Goal: Information Seeking & Learning: Find contact information

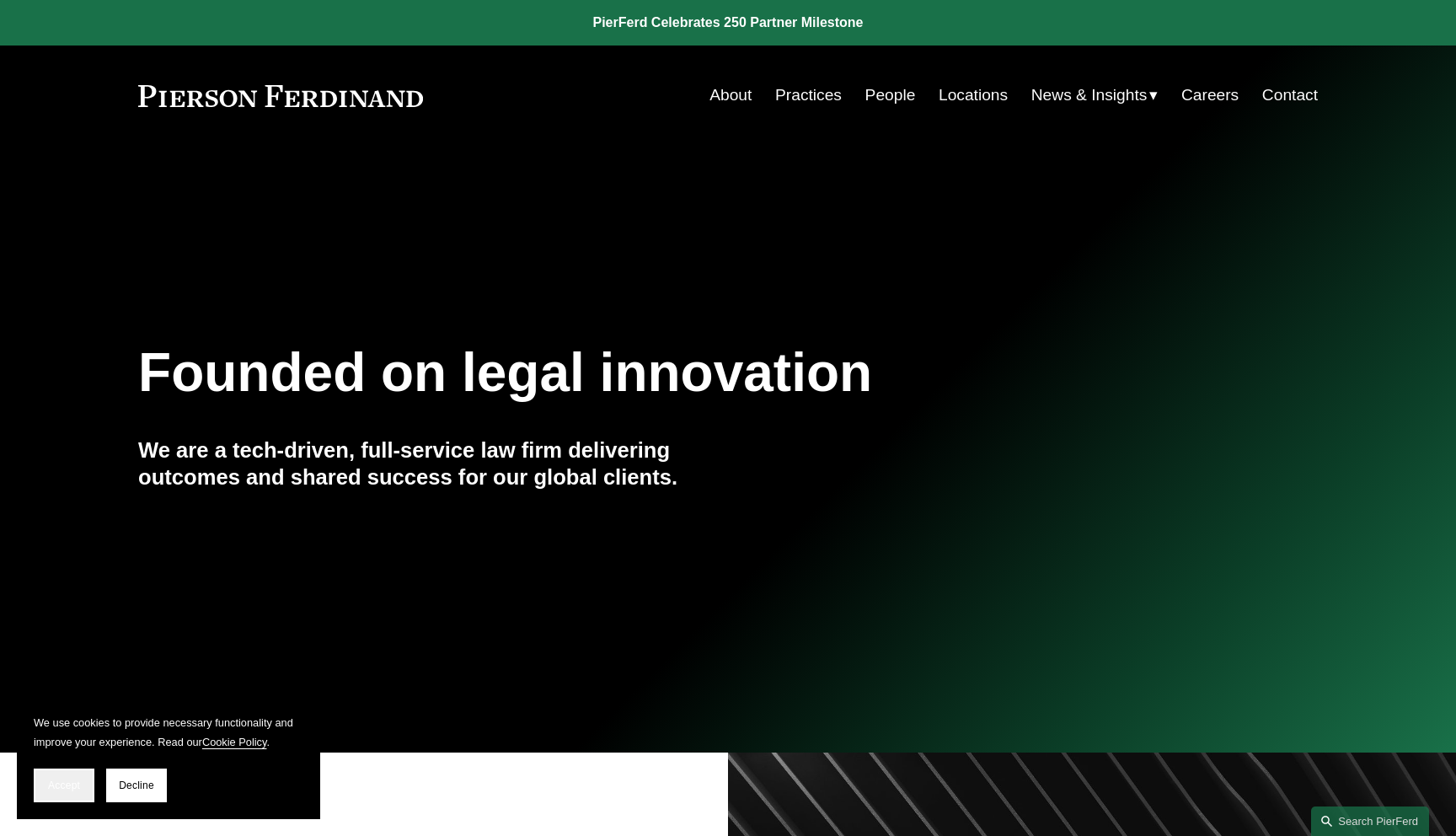
click at [81, 769] on button "Accept" at bounding box center [64, 785] width 61 height 33
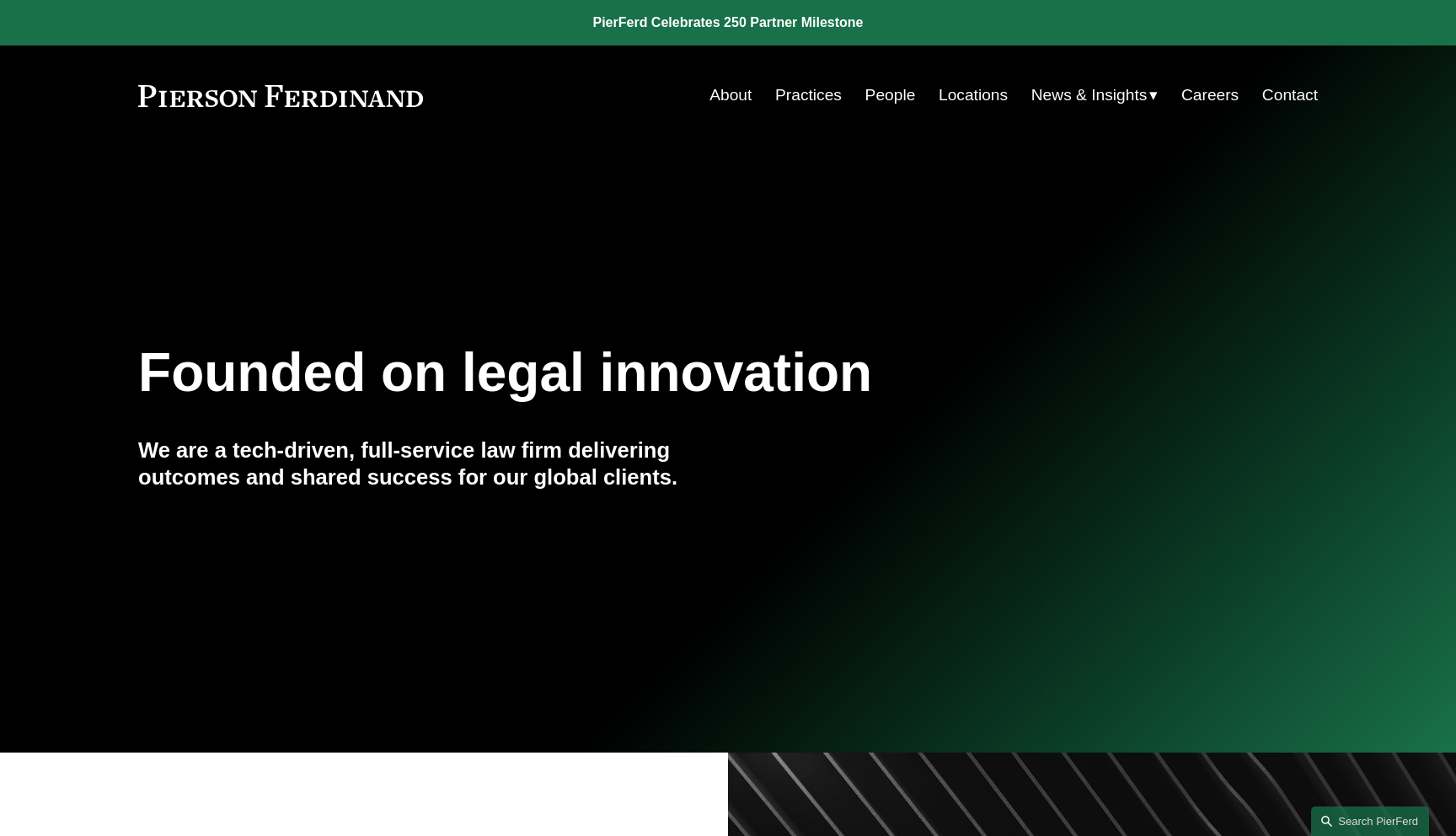
click at [889, 99] on link "People" at bounding box center [890, 95] width 50 height 32
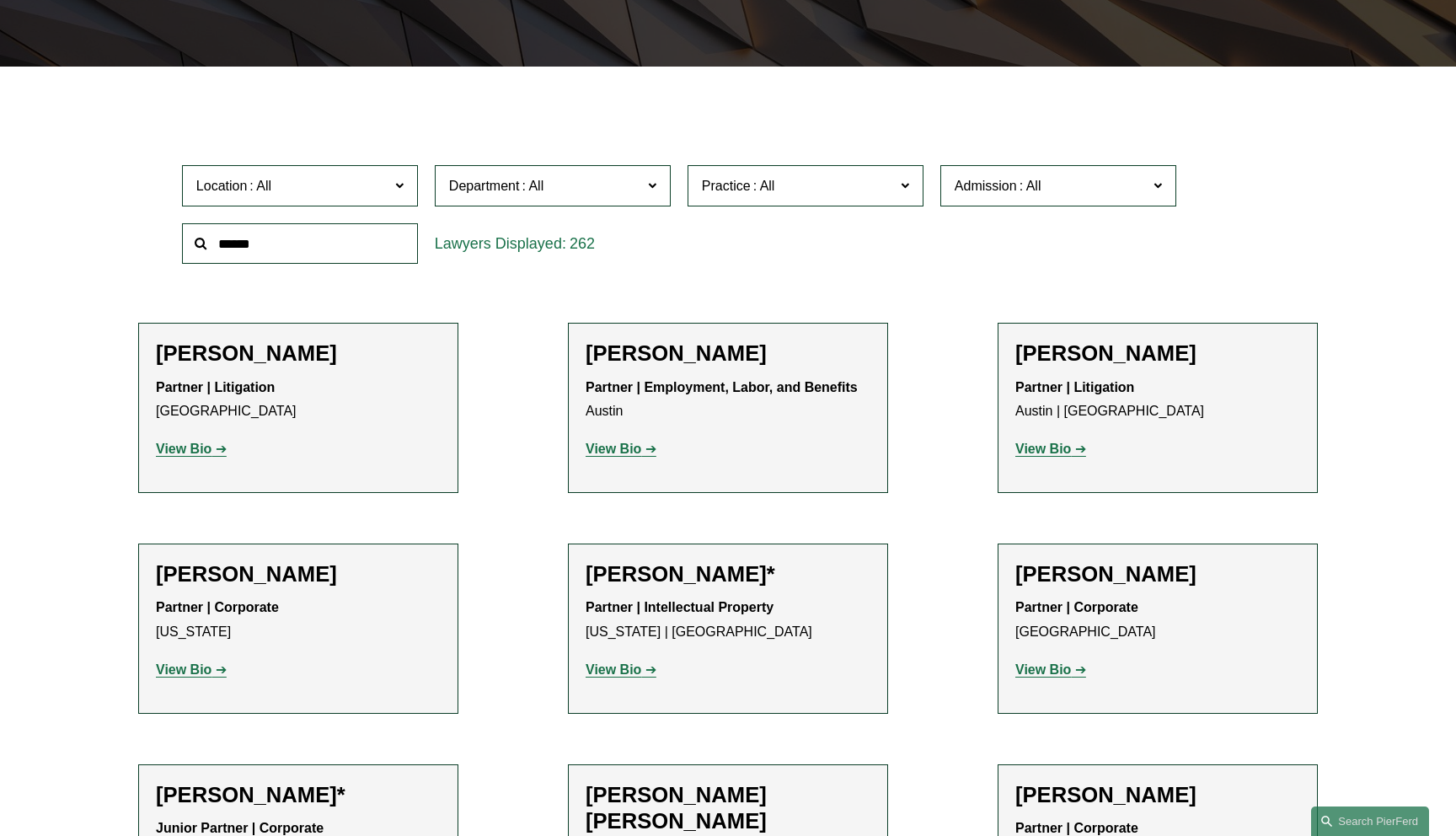
scroll to position [443, 0]
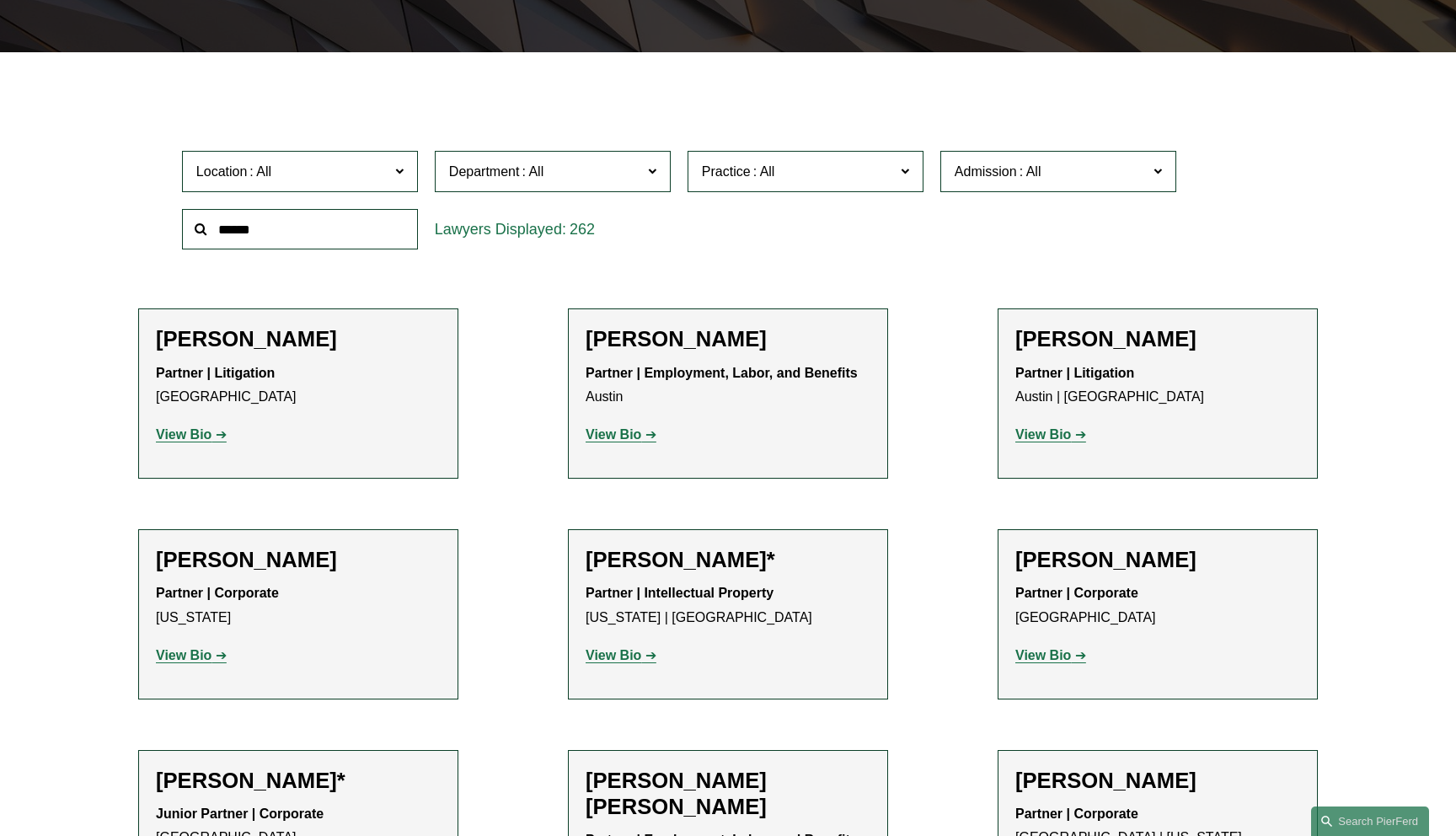
click at [639, 652] on strong "View Bio" at bounding box center [613, 655] width 55 height 14
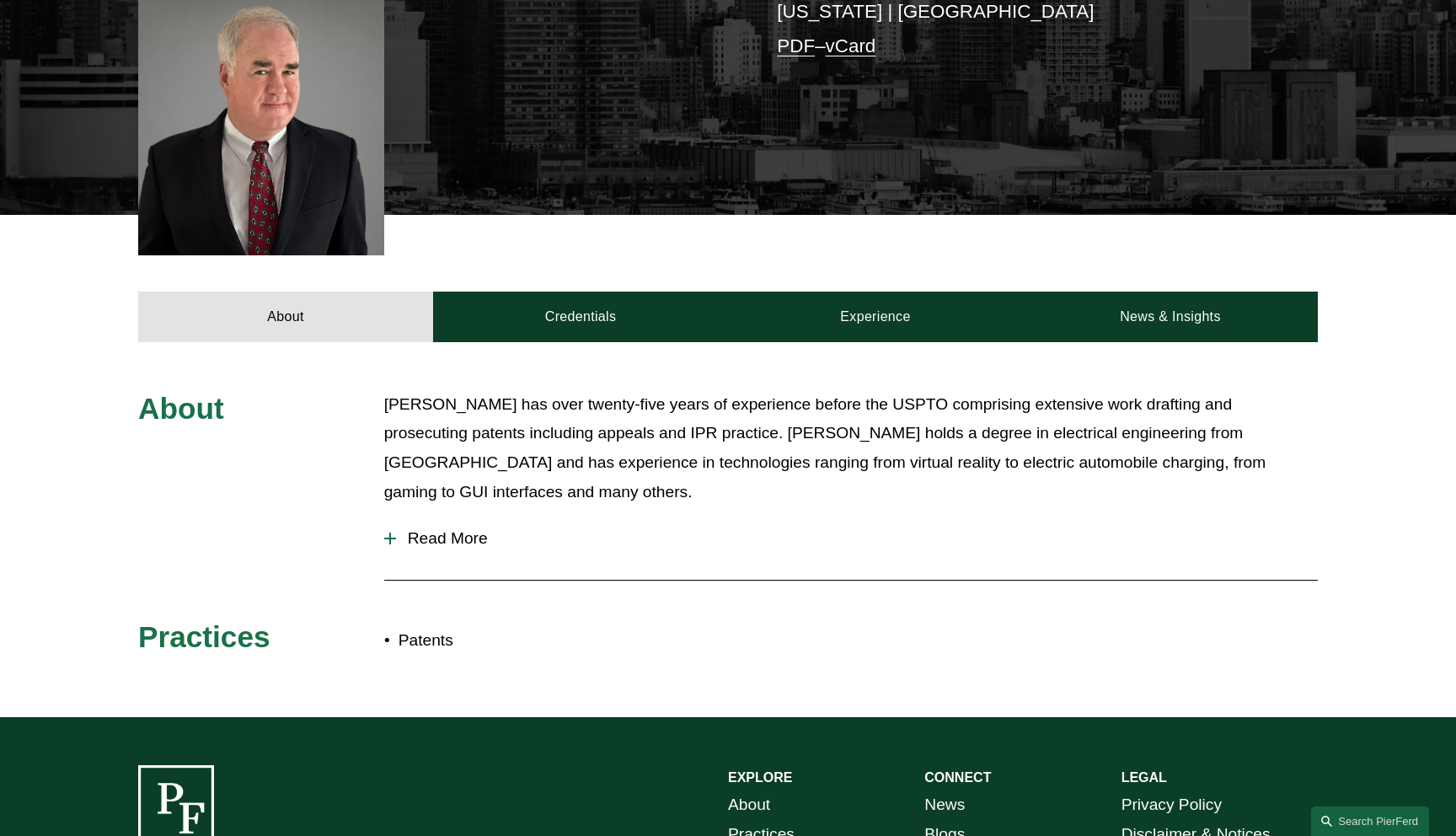
scroll to position [505, 0]
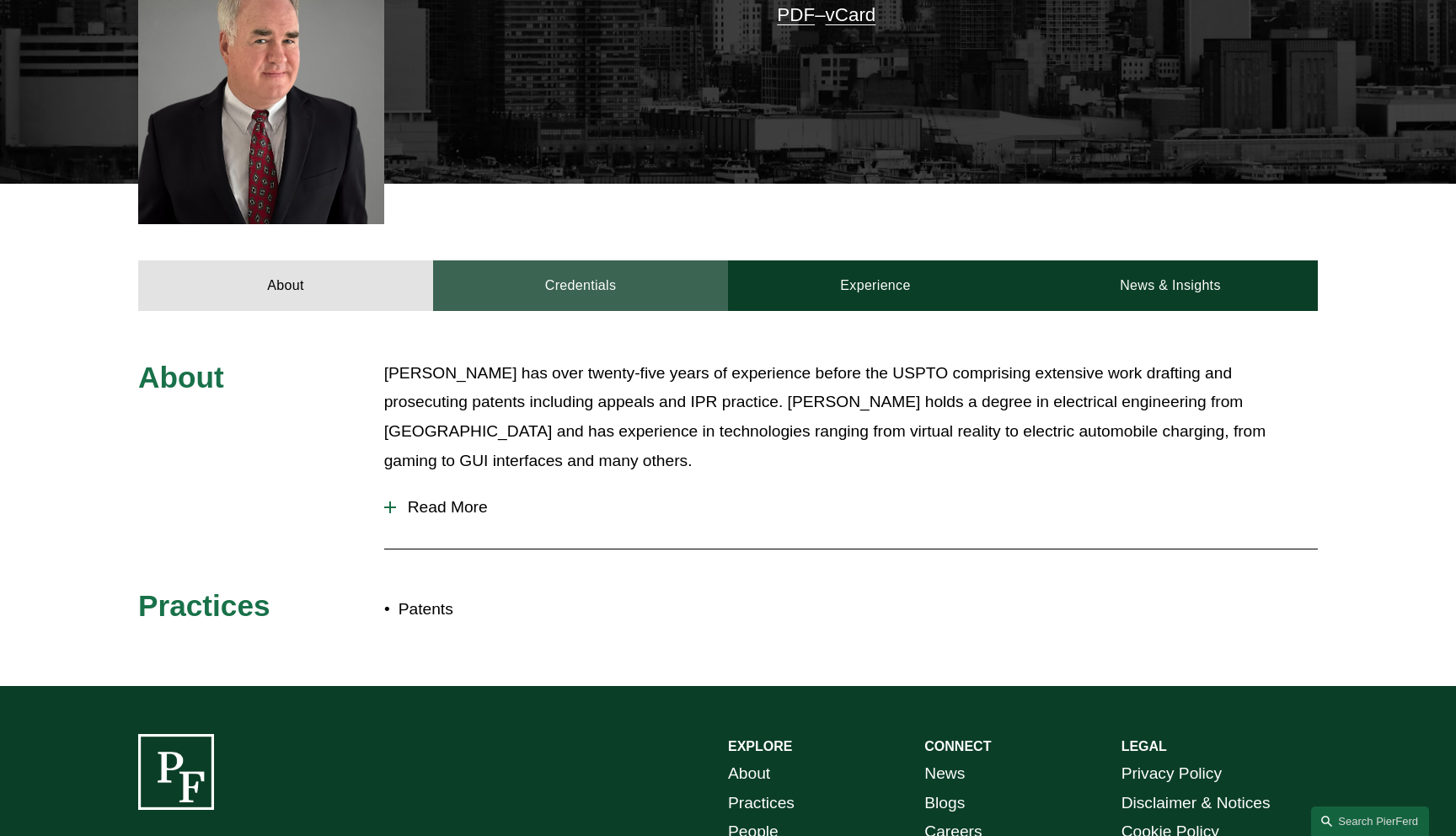
click at [608, 282] on link "Credentials" at bounding box center [581, 285] width 295 height 50
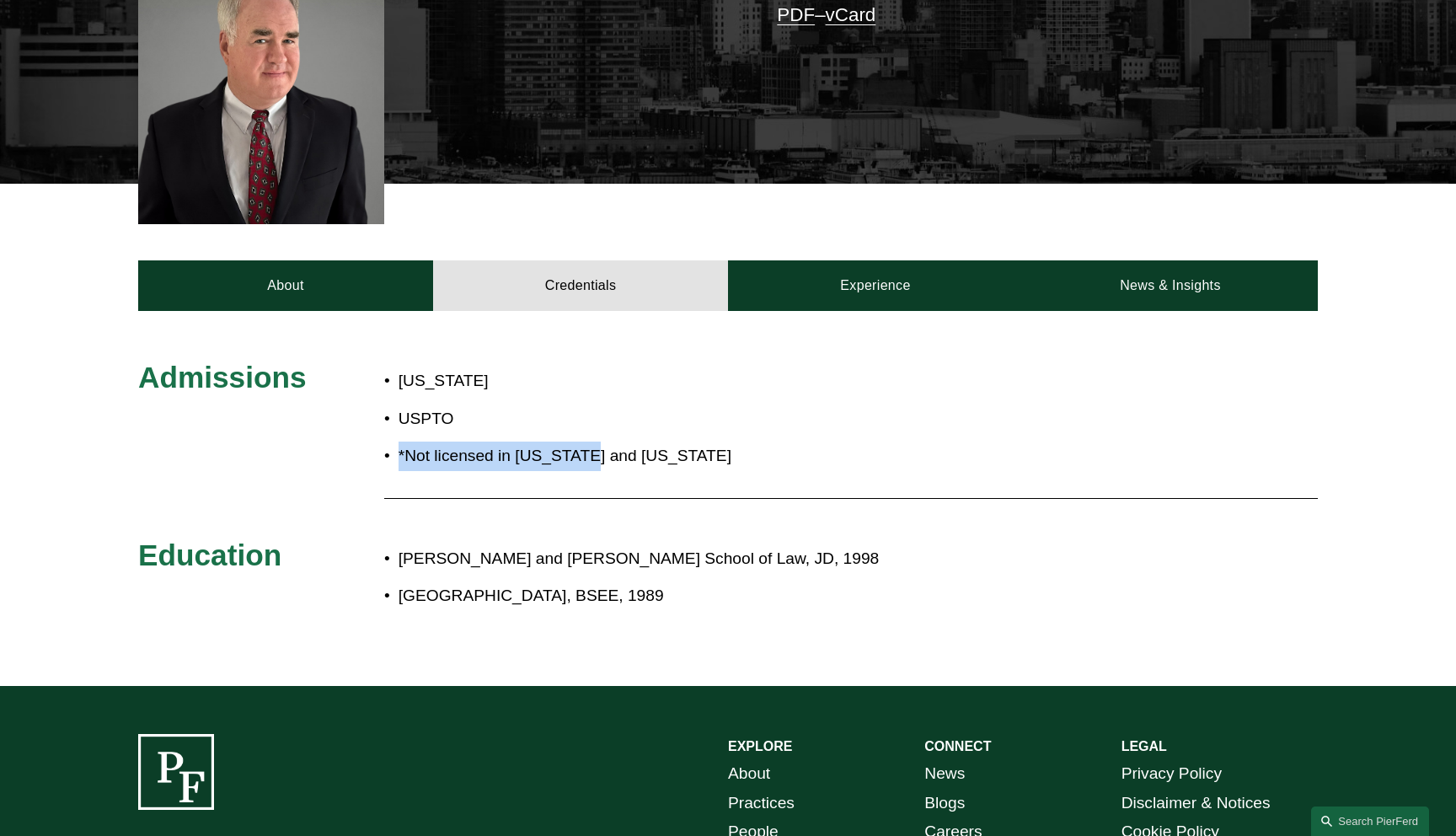
drag, startPoint x: 588, startPoint y: 443, endPoint x: 400, endPoint y: 446, distance: 188.0
click at [400, 446] on p "*Not licensed in New York and Massachusetts" at bounding box center [613, 456] width 429 height 30
copy p "*Not licensed in New York"
click at [1360, 814] on link "Search this site" at bounding box center [1370, 821] width 118 height 30
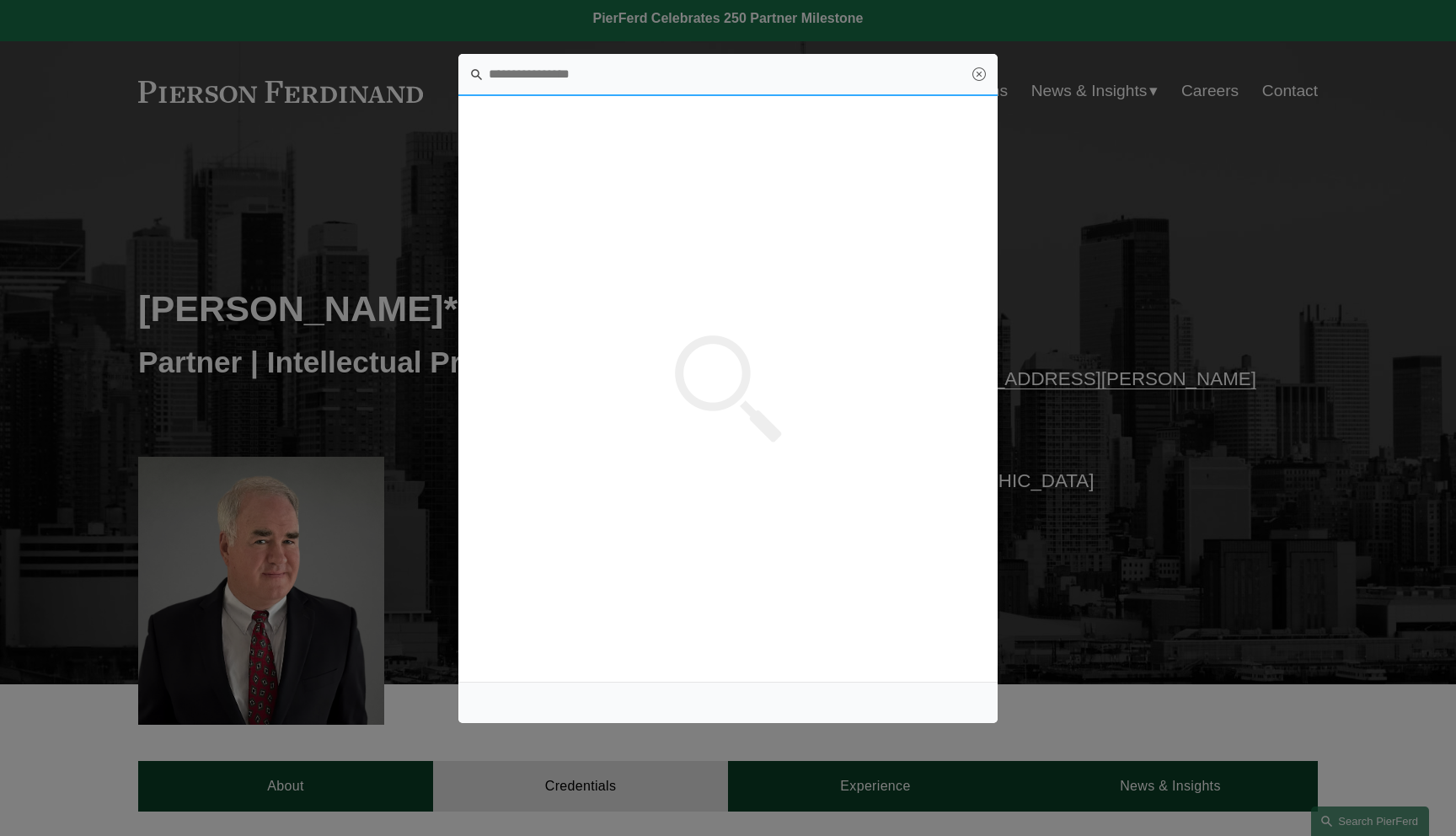
scroll to position [0, 0]
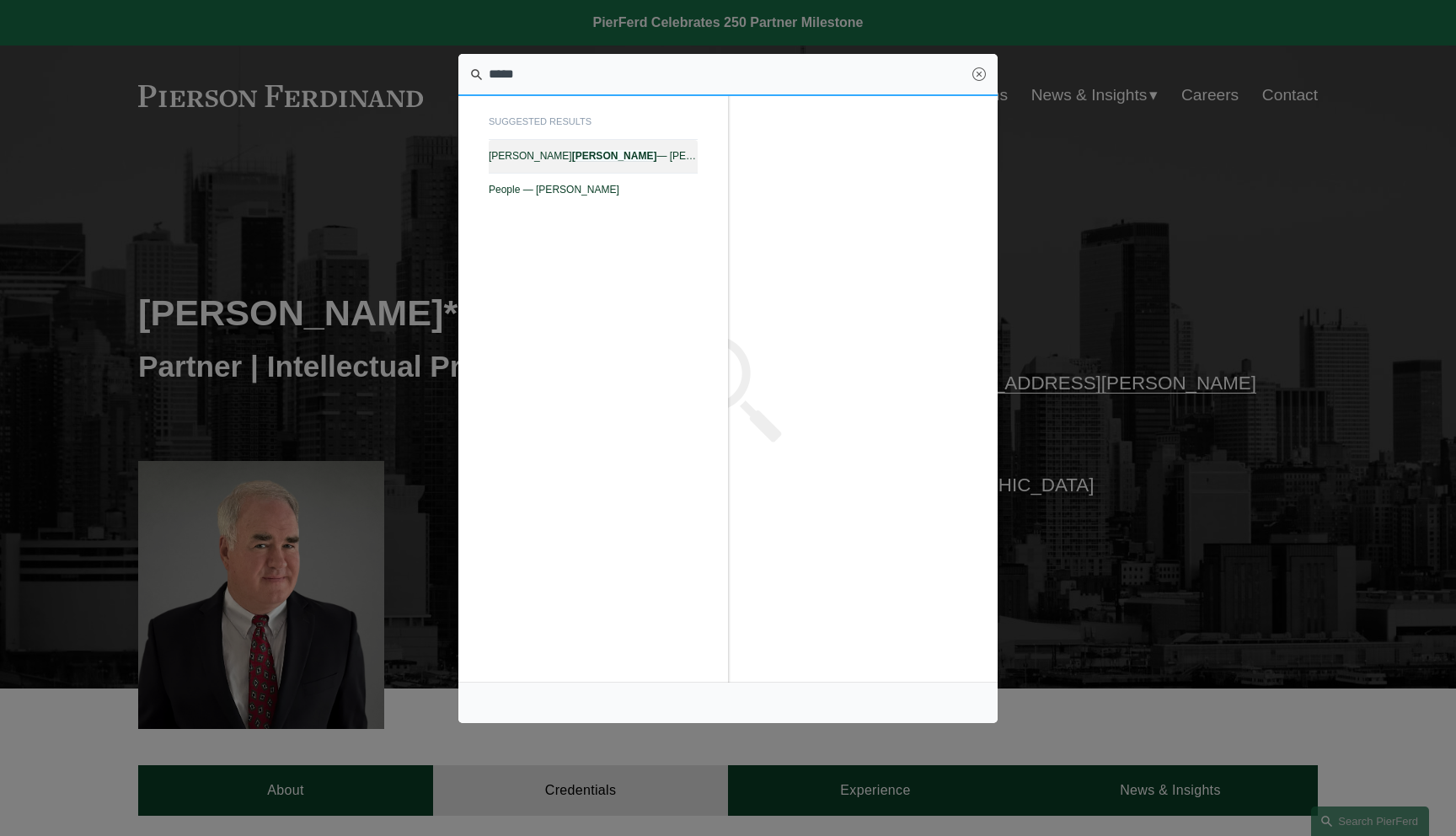
click at [541, 145] on link "Mackenzie Welch — Pierson Ferdinand LLP" at bounding box center [592, 156] width 209 height 33
type input "*****"
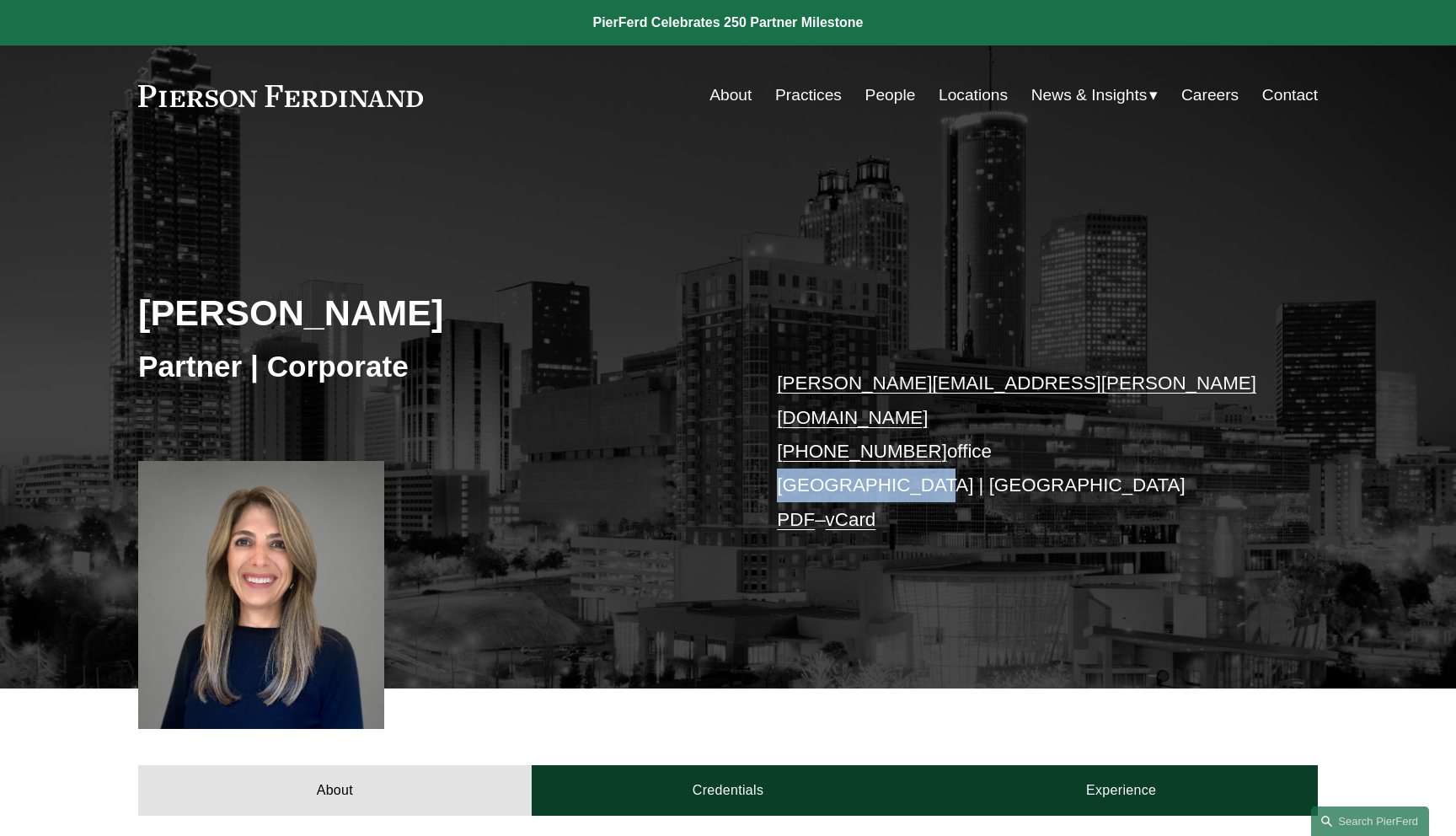
drag, startPoint x: 825, startPoint y: 455, endPoint x: 753, endPoint y: 455, distance: 72.0
click at [753, 455] on div "[PERSON_NAME] Partner | Corporate [PERSON_NAME][EMAIL_ADDRESS][PERSON_NAME][DOM…" at bounding box center [728, 439] width 1456 height 500
copy p "[GEOGRAPHIC_DATA] | [GEOGRAPHIC_DATA]"
click at [735, 439] on div "[PERSON_NAME] Partner | Corporate [PERSON_NAME][EMAIL_ADDRESS][PERSON_NAME][DOM…" at bounding box center [728, 439] width 1456 height 500
click at [682, 220] on div "[PERSON_NAME] Partner | Corporate [PERSON_NAME][EMAIL_ADDRESS][PERSON_NAME][DOM…" at bounding box center [728, 439] width 1456 height 500
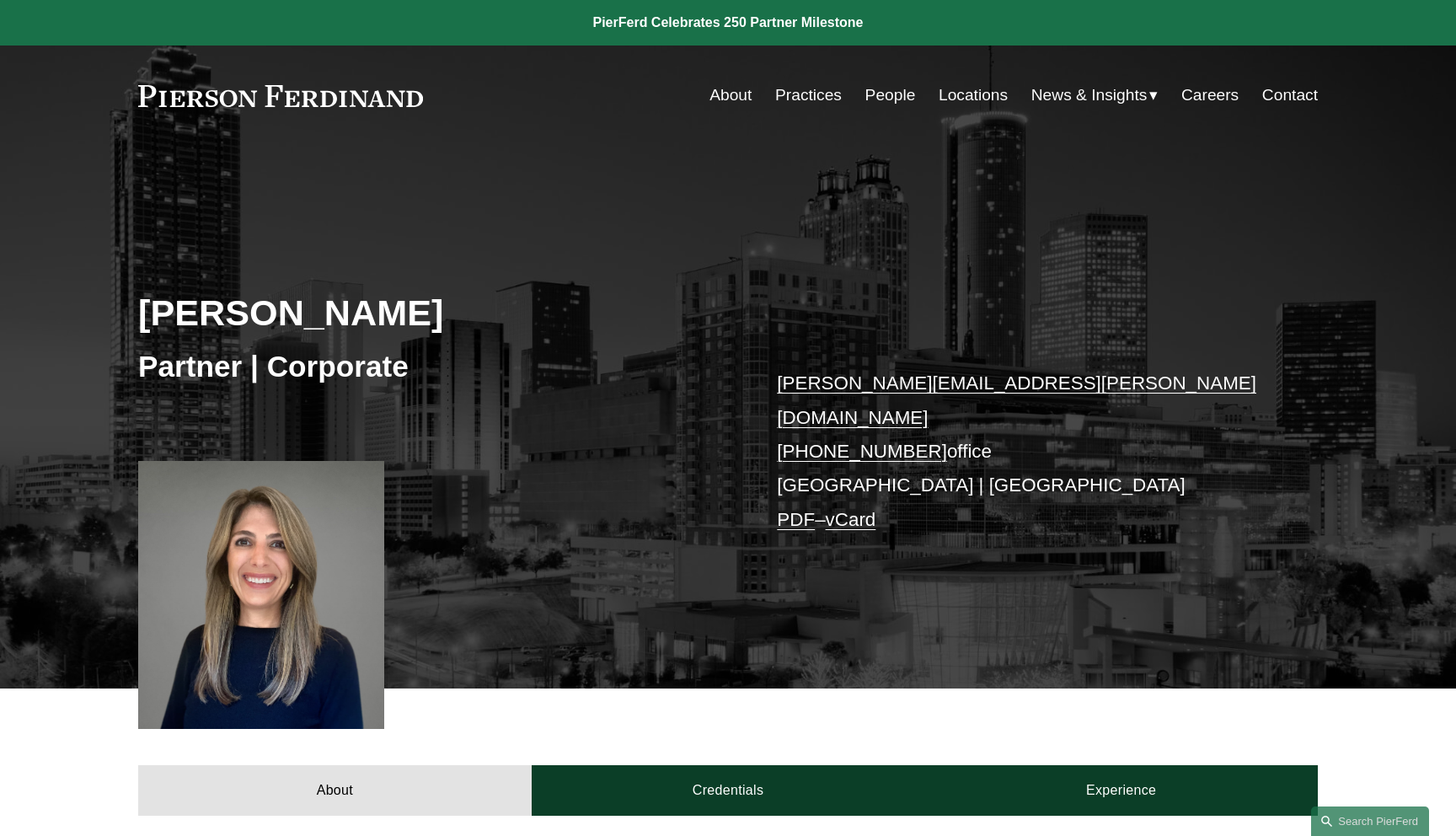
click at [682, 220] on div "[PERSON_NAME] Partner | Corporate [PERSON_NAME][EMAIL_ADDRESS][PERSON_NAME][DOM…" at bounding box center [728, 439] width 1456 height 500
